Goal: Task Accomplishment & Management: Complete application form

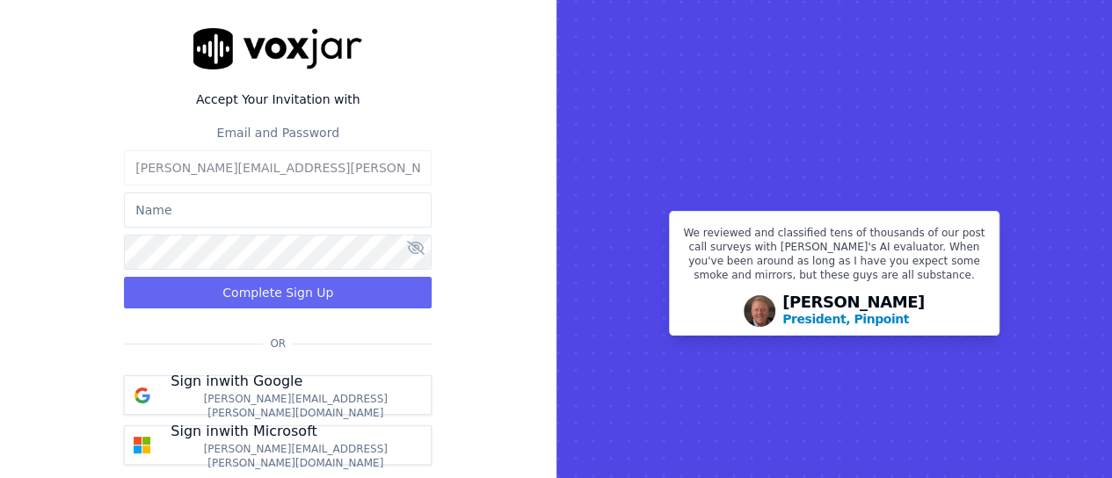
click at [244, 213] on input "text" at bounding box center [278, 210] width 308 height 35
click at [531, 233] on div "Accept Your Invitation with Email and Password chad.rivera@stressfree.com Chad …" at bounding box center [278, 273] width 557 height 546
click at [318, 196] on input "Chad" at bounding box center [278, 210] width 308 height 35
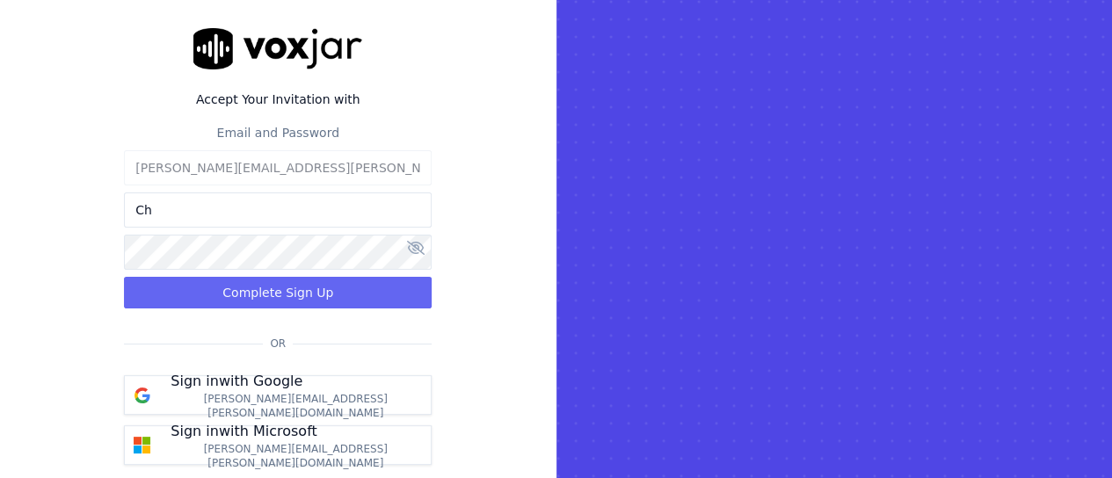
type input "C"
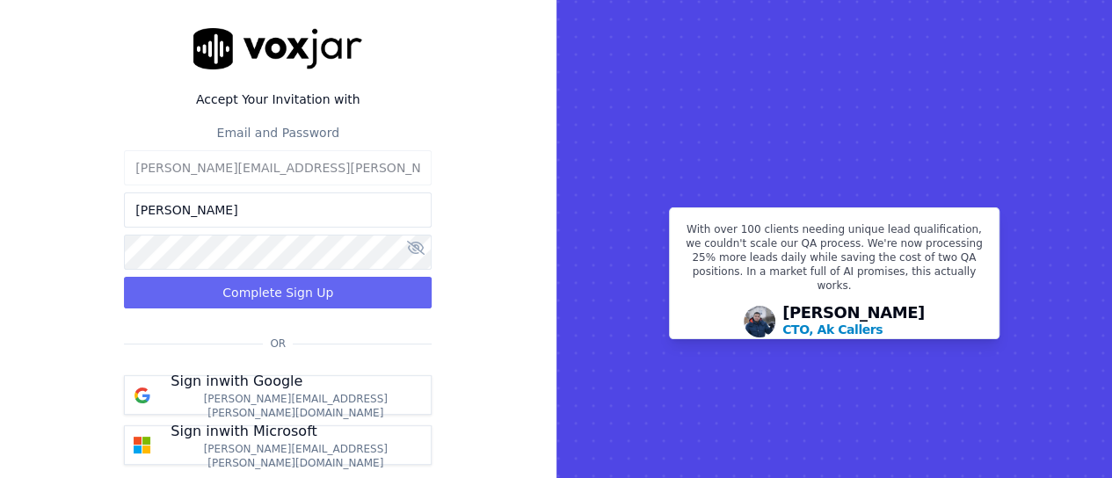
type input "[PERSON_NAME]"
